Goal: Find specific page/section

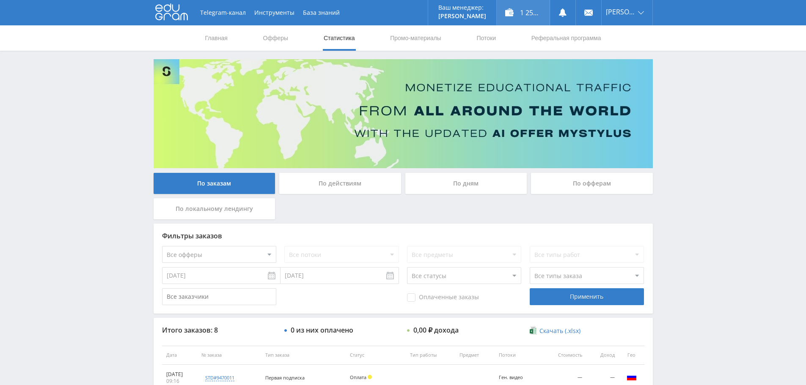
click at [531, 8] on div "1 257,00 ₽" at bounding box center [523, 12] width 53 height 25
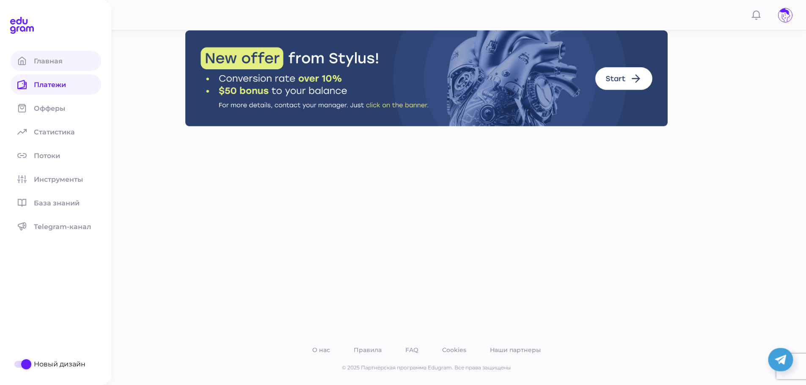
click at [22, 63] on icon at bounding box center [21, 60] width 9 height 9
